Goal: Information Seeking & Learning: Learn about a topic

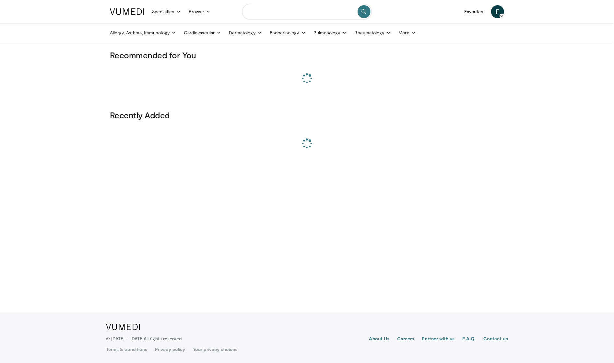
click at [303, 16] on input "Search topics, interventions" at bounding box center [307, 12] width 130 height 16
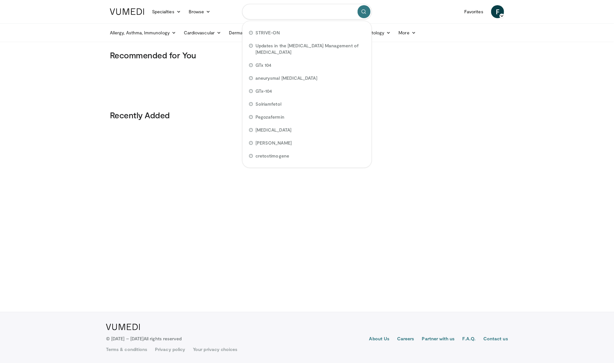
paste input "**********"
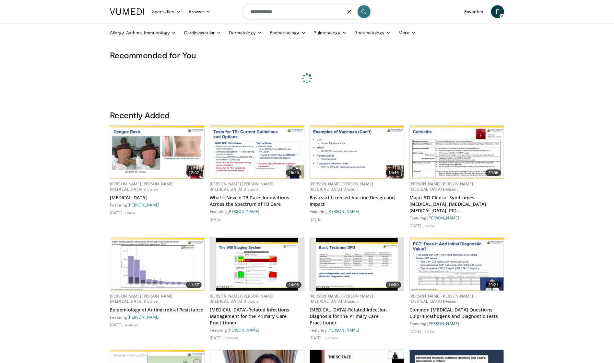
type input "**********"
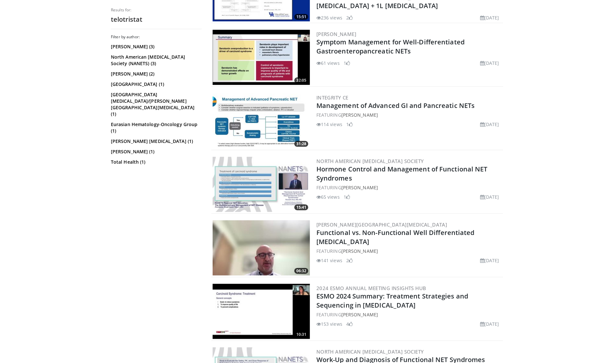
scroll to position [107, 0]
drag, startPoint x: 337, startPoint y: 242, endPoint x: 316, endPoint y: 233, distance: 22.4
click at [316, 233] on div "06:32 [PERSON_NAME][GEOGRAPHIC_DATA][MEDICAL_DATA] Functional vs. Non-Functiona…" at bounding box center [357, 248] width 292 height 58
copy link "Functional vs. Non-Functional Well Differentiated [MEDICAL_DATA]"
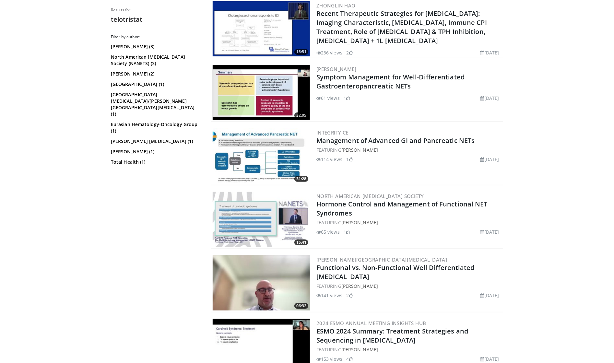
scroll to position [71, 0]
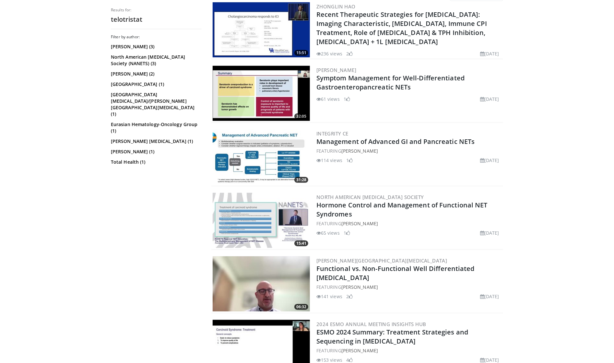
click at [270, 284] on img at bounding box center [261, 284] width 97 height 55
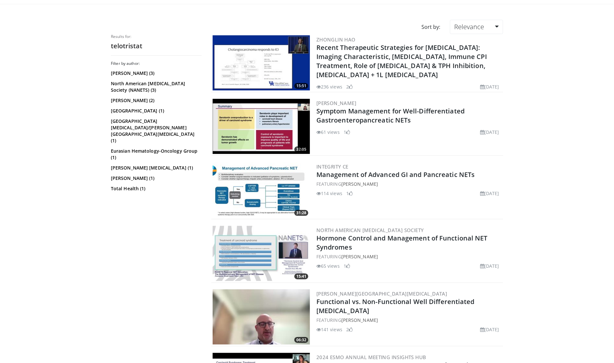
scroll to position [36, 0]
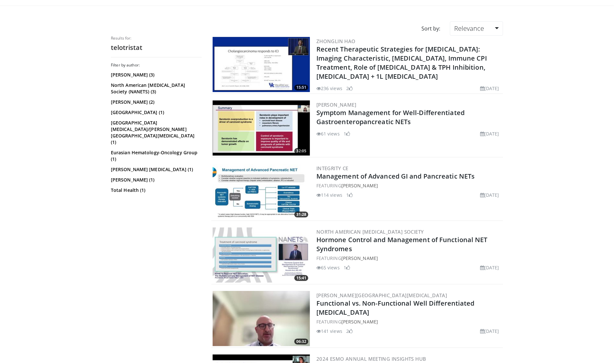
drag, startPoint x: 421, startPoint y: 122, endPoint x: 316, endPoint y: 115, distance: 105.6
click at [316, 115] on div "32:05 [PERSON_NAME] Symptom Management for Well-Differentiated Gastroenteropanc…" at bounding box center [357, 128] width 292 height 58
drag, startPoint x: 483, startPoint y: 175, endPoint x: 316, endPoint y: 174, distance: 167.0
click at [317, 174] on h2 "Management of Advanced GI and Pancreatic NETs" at bounding box center [410, 176] width 186 height 9
copy link "Management of Advanced GI and Pancreatic NETs"
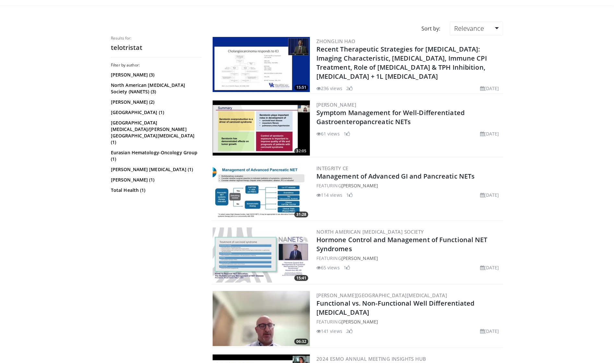
click at [266, 180] on img at bounding box center [261, 191] width 97 height 55
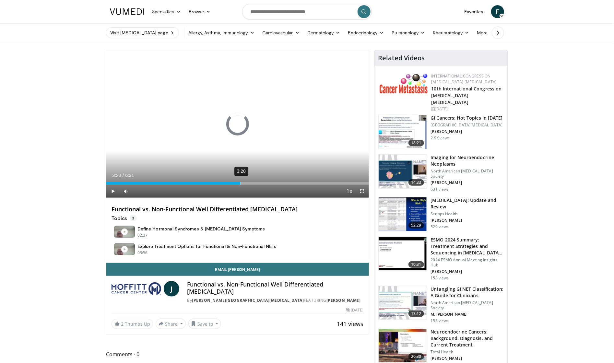
click at [241, 184] on div "3:20" at bounding box center [241, 183] width 1 height 3
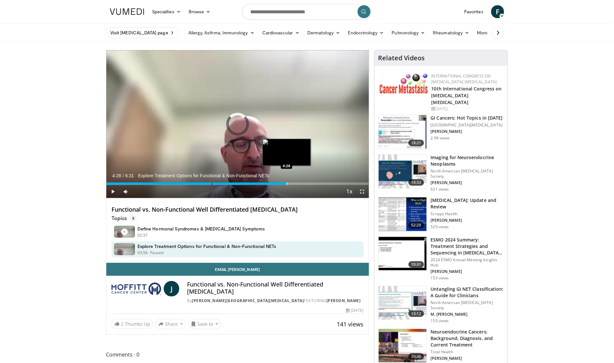
click at [287, 183] on div "Progress Bar" at bounding box center [287, 184] width 1 height 3
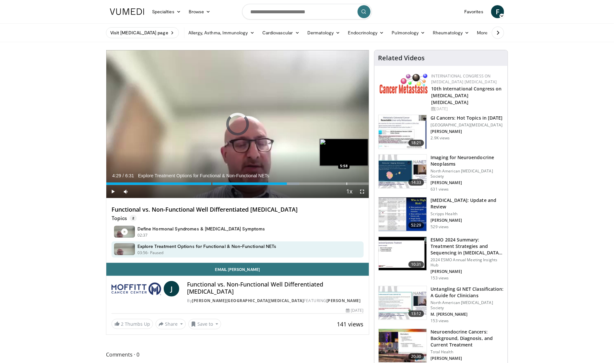
click at [347, 183] on div "Progress Bar" at bounding box center [347, 184] width 1 height 3
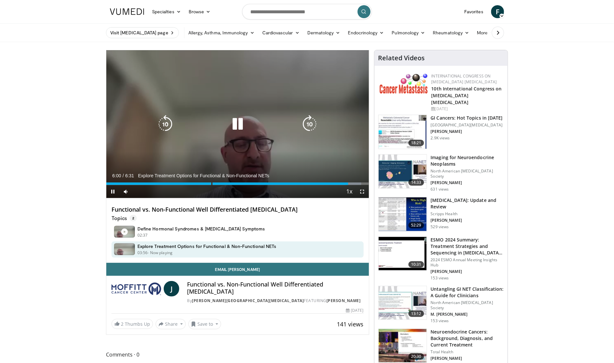
click at [235, 125] on icon "Video Player" at bounding box center [238, 124] width 18 height 18
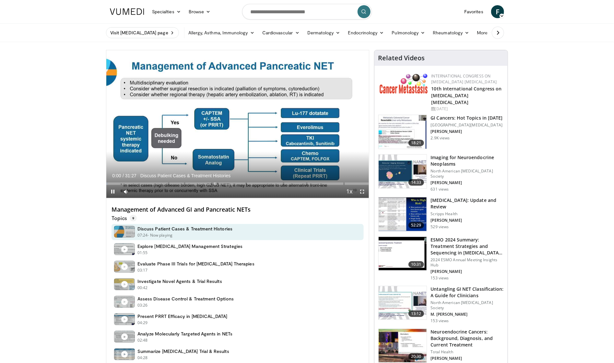
click at [215, 185] on div "Progress Bar" at bounding box center [215, 184] width 1 height 3
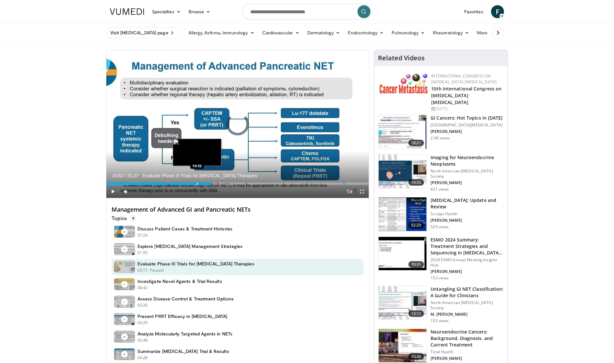
click at [197, 184] on div "Progress Bar" at bounding box center [197, 184] width 1 height 3
click at [188, 183] on div "Progress Bar" at bounding box center [188, 184] width 1 height 3
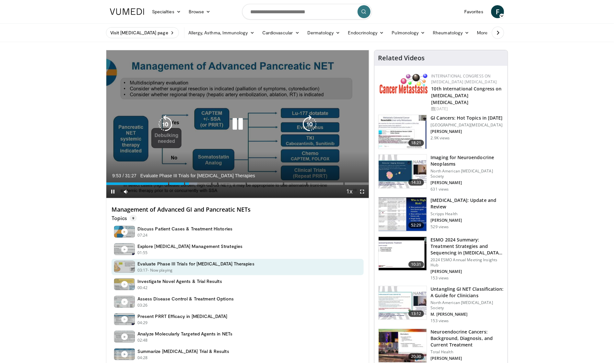
click at [236, 122] on icon "Video Player" at bounding box center [238, 124] width 18 height 18
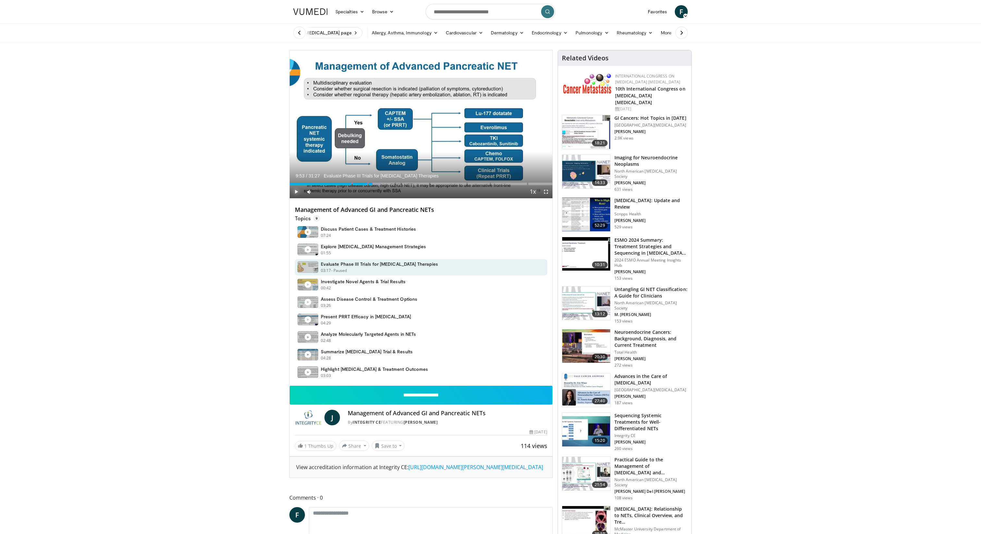
click at [297, 192] on span "Video Player" at bounding box center [296, 191] width 13 height 13
